Goal: Information Seeking & Learning: Learn about a topic

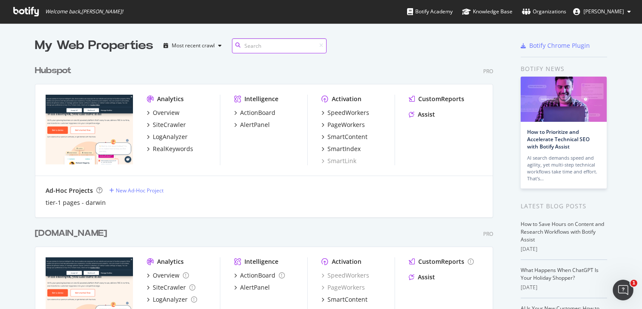
scroll to position [309, 642]
click at [169, 139] on div "LogAnalyzer" at bounding box center [170, 137] width 35 height 9
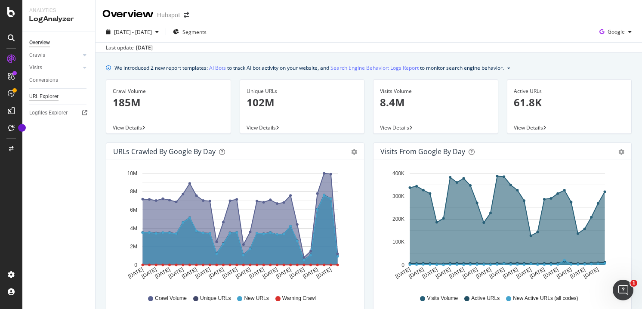
click at [57, 93] on div "URL Explorer" at bounding box center [43, 96] width 29 height 9
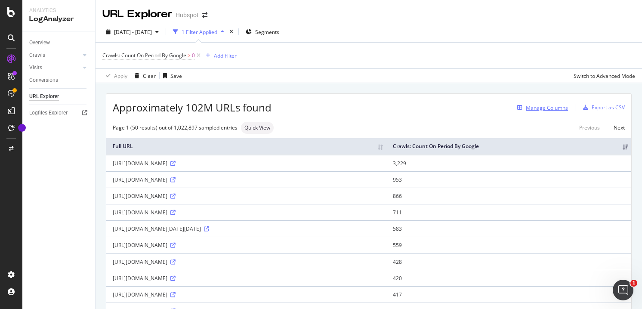
click at [546, 108] on div "Manage Columns" at bounding box center [547, 107] width 42 height 7
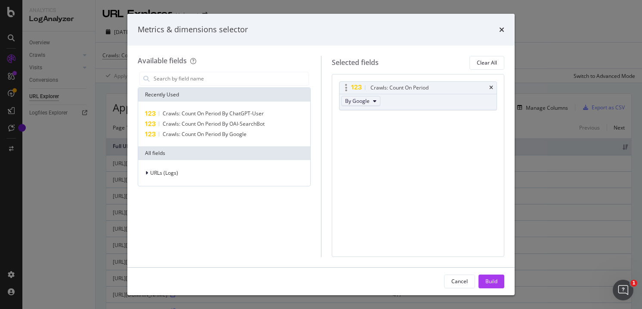
click at [370, 96] on button "By Google" at bounding box center [360, 101] width 39 height 10
click at [378, 140] on span "By ChatGPT-User" at bounding box center [383, 141] width 68 height 8
click at [489, 278] on div "Build" at bounding box center [491, 281] width 12 height 7
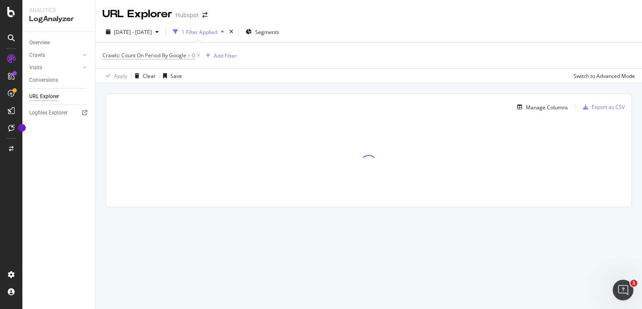
click at [164, 55] on span "Crawls: Count On Period By Google" at bounding box center [144, 55] width 84 height 7
click at [133, 74] on span "By Google" at bounding box center [122, 75] width 25 height 7
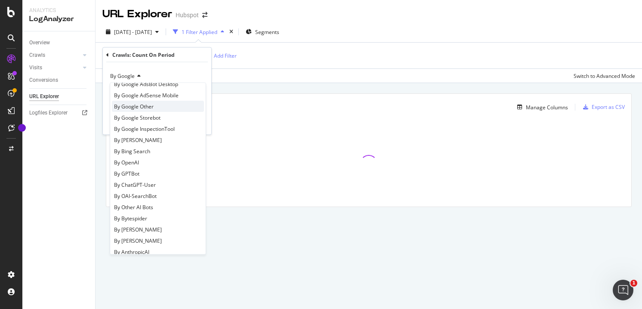
scroll to position [89, 0]
click at [138, 185] on span "By ChatGPT-User" at bounding box center [135, 183] width 42 height 7
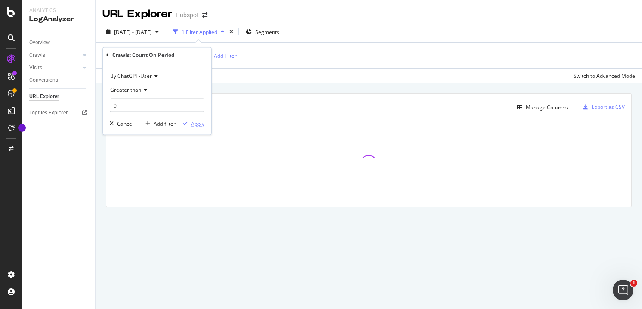
click at [199, 123] on div "Apply" at bounding box center [197, 123] width 13 height 7
click at [173, 52] on span "Crawls: Count On Period By ChatGPT-User" at bounding box center [152, 55] width 101 height 7
click at [152, 75] on icon at bounding box center [155, 76] width 6 height 5
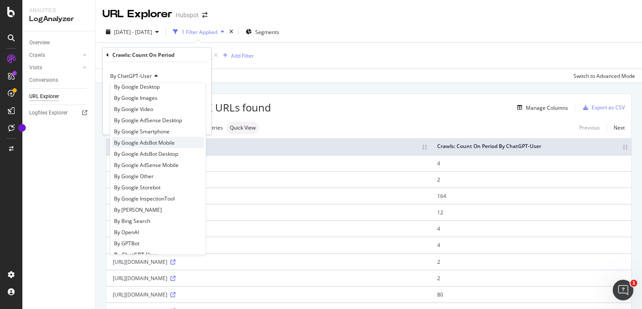
scroll to position [13, 0]
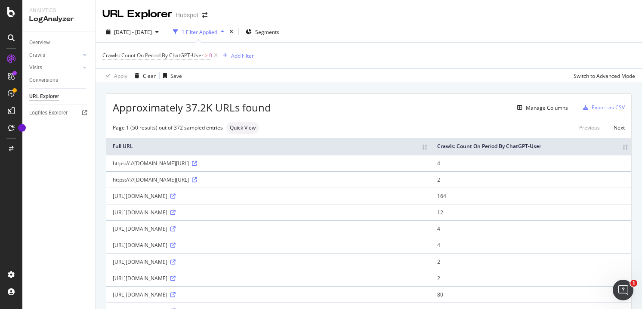
click at [339, 68] on div "Apply Clear Save Switch to Advanced Mode" at bounding box center [369, 75] width 546 height 14
click at [606, 105] on div "Export as CSV" at bounding box center [608, 107] width 33 height 7
click at [607, 108] on div "Export as CSV" at bounding box center [608, 107] width 33 height 7
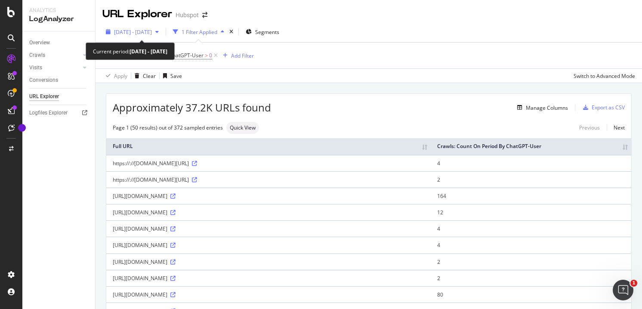
click at [152, 33] on span "[DATE] - [DATE]" at bounding box center [133, 31] width 38 height 7
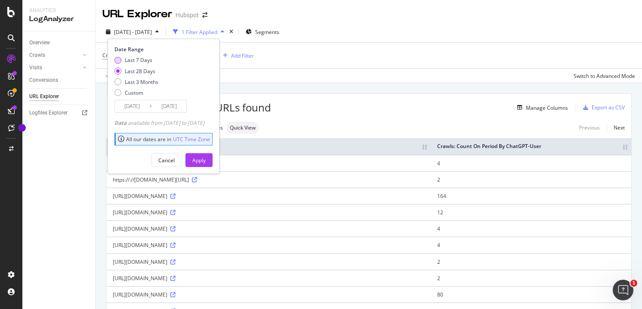
click at [143, 59] on div "Last 7 Days" at bounding box center [139, 59] width 28 height 7
type input "[DATE]"
click at [206, 159] on div "Apply" at bounding box center [198, 160] width 13 height 7
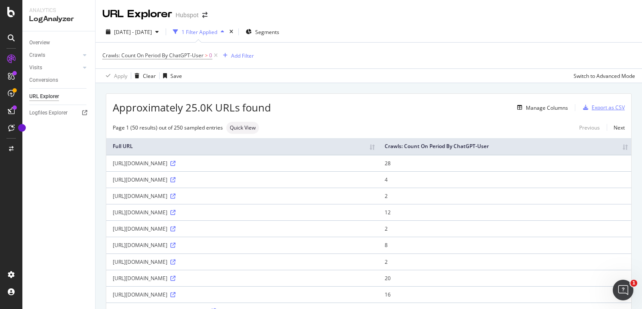
click at [600, 110] on div "Export as CSV" at bounding box center [608, 107] width 33 height 7
click at [606, 111] on div "Export as CSV" at bounding box center [602, 107] width 45 height 13
click at [607, 104] on div "Export as CSV" at bounding box center [608, 107] width 33 height 7
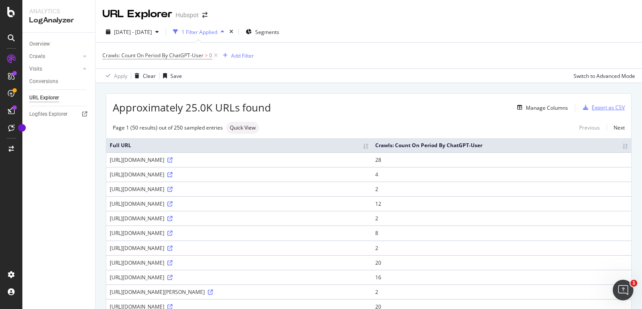
click at [611, 106] on div "Export as CSV" at bounding box center [608, 107] width 33 height 7
click at [571, 149] on th "Crawls: Count On Period By ChatGPT-User" at bounding box center [501, 145] width 259 height 14
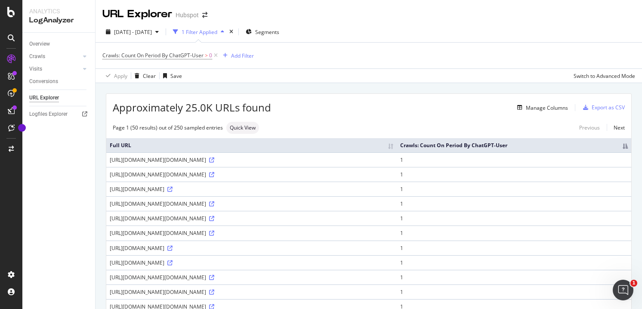
click at [594, 152] on th "Crawls: Count On Period By ChatGPT-User" at bounding box center [514, 145] width 235 height 14
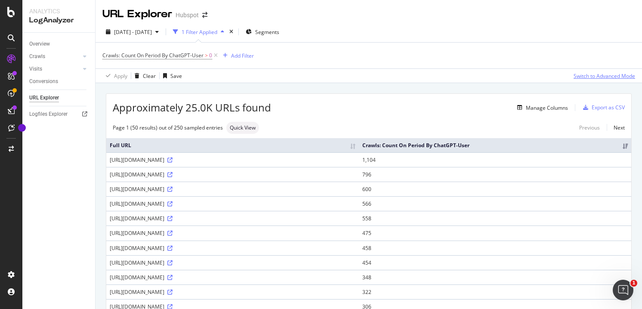
click at [594, 76] on div "Switch to Advanced Mode" at bounding box center [605, 75] width 62 height 7
click at [545, 109] on div "Manage Columns" at bounding box center [547, 107] width 42 height 7
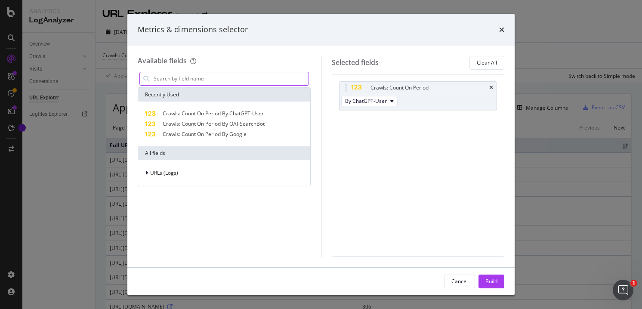
click at [221, 78] on input "modal" at bounding box center [231, 78] width 156 height 13
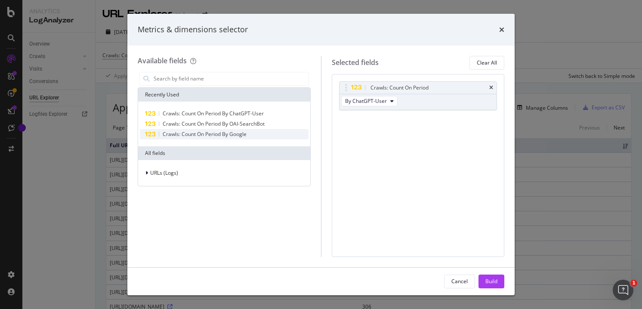
click at [229, 133] on span "Crawls: Count On Period By Google" at bounding box center [205, 133] width 84 height 7
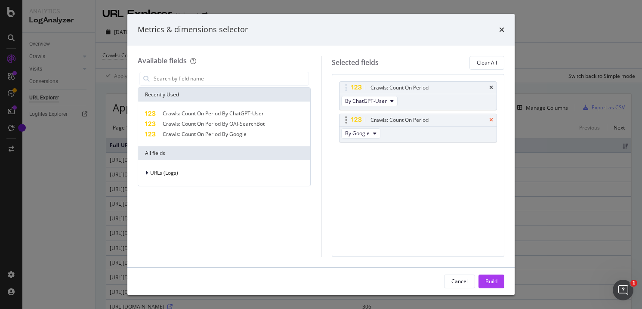
click at [491, 120] on icon "times" at bounding box center [491, 119] width 4 height 5
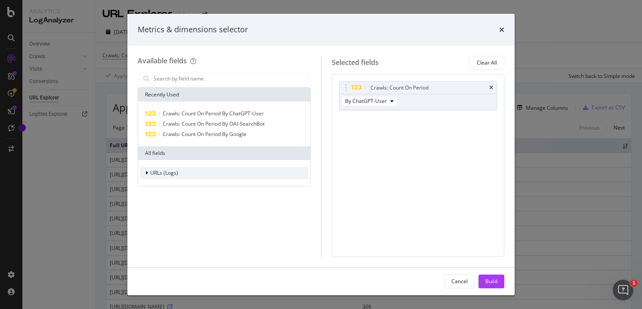
click at [231, 176] on div "URLs (Logs)" at bounding box center [224, 173] width 169 height 12
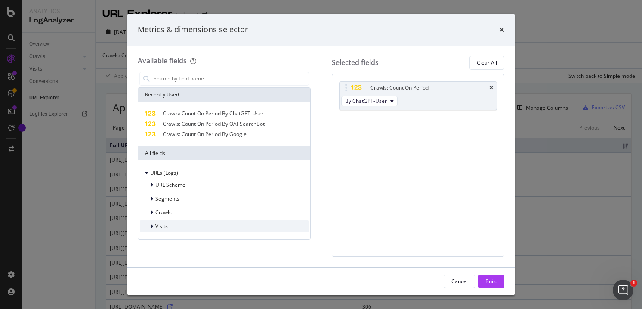
click at [199, 225] on div "Visits" at bounding box center [224, 226] width 169 height 12
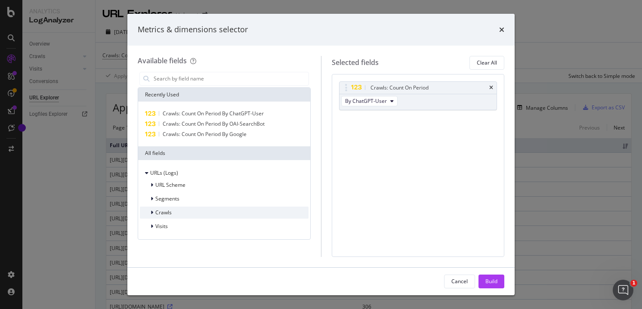
click at [202, 213] on div "Crawls" at bounding box center [224, 213] width 169 height 12
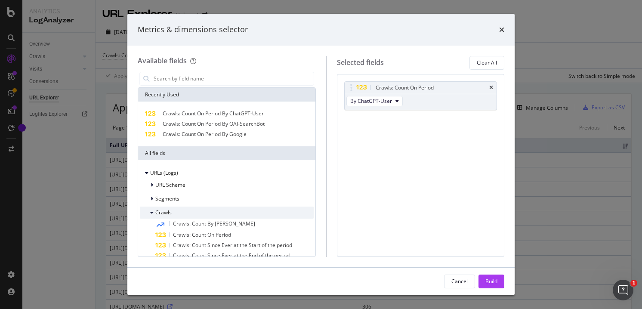
click at [202, 213] on div "Crawls" at bounding box center [227, 213] width 174 height 12
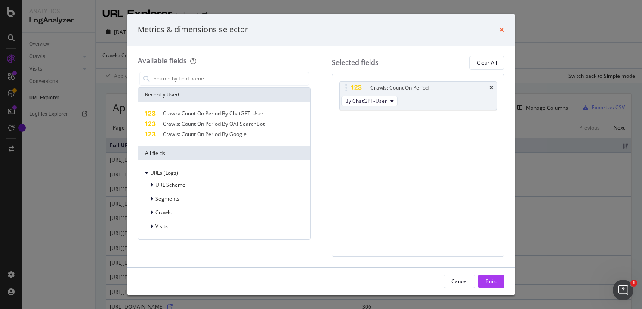
click at [501, 26] on icon "times" at bounding box center [501, 29] width 5 height 7
